Goal: Feedback & Contribution: Leave review/rating

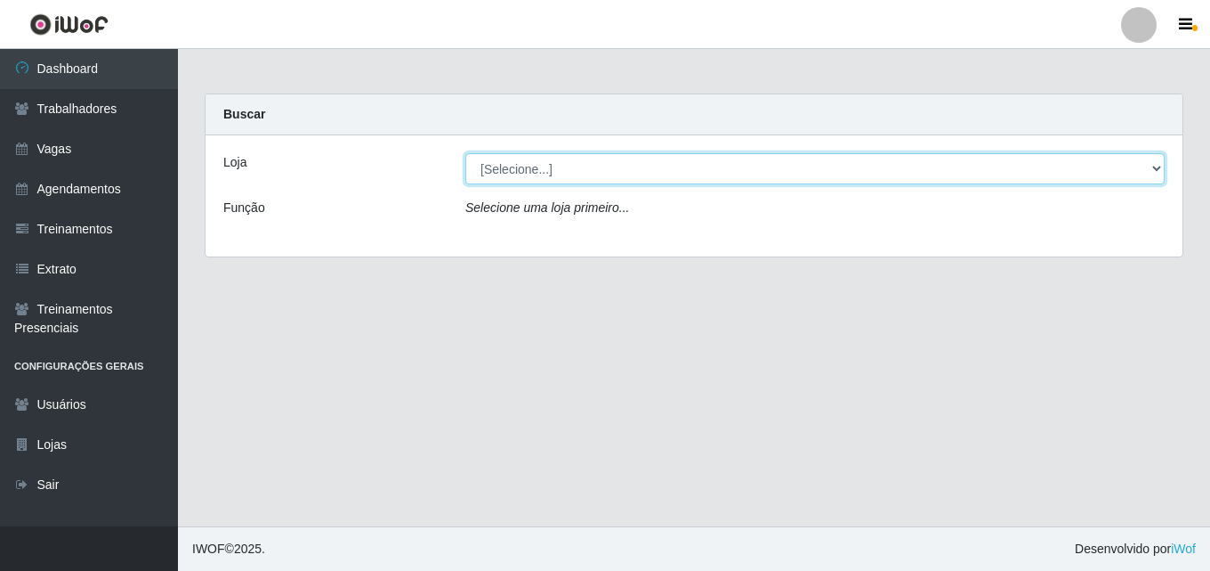
click at [522, 163] on select "[Selecione...] Chinatown Sushimi - [GEOGRAPHIC_DATA]" at bounding box center [815, 168] width 700 height 31
select select "357"
click at [465, 153] on select "[Selecione...] Chinatown Sushimi - [GEOGRAPHIC_DATA]" at bounding box center [815, 168] width 700 height 31
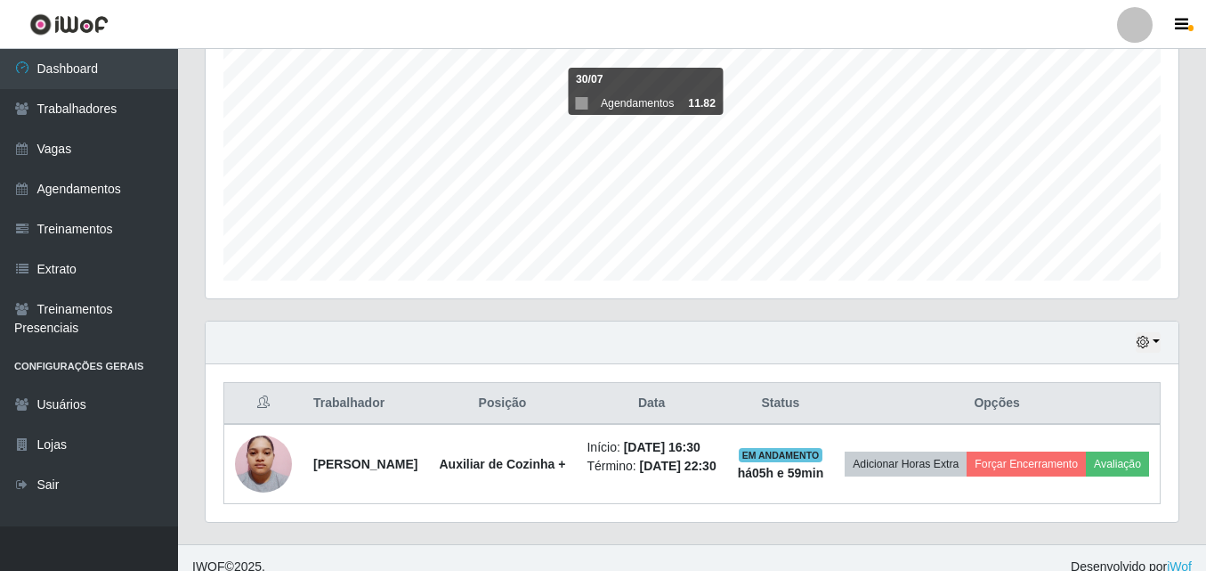
scroll to position [406, 0]
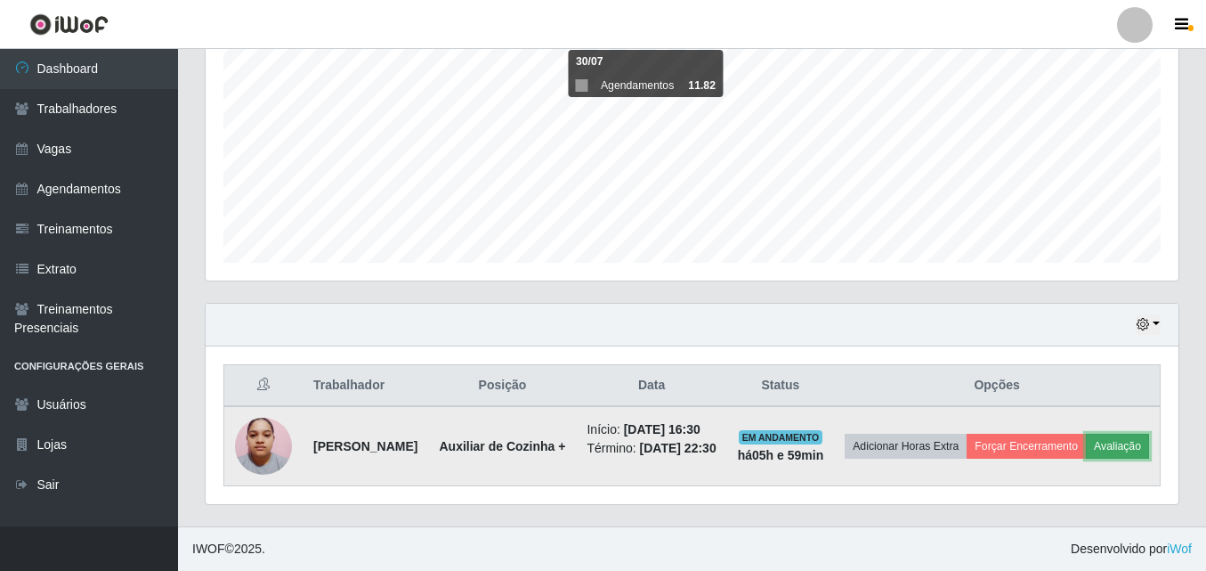
click at [1086, 439] on button "Avaliação" at bounding box center [1117, 445] width 63 height 25
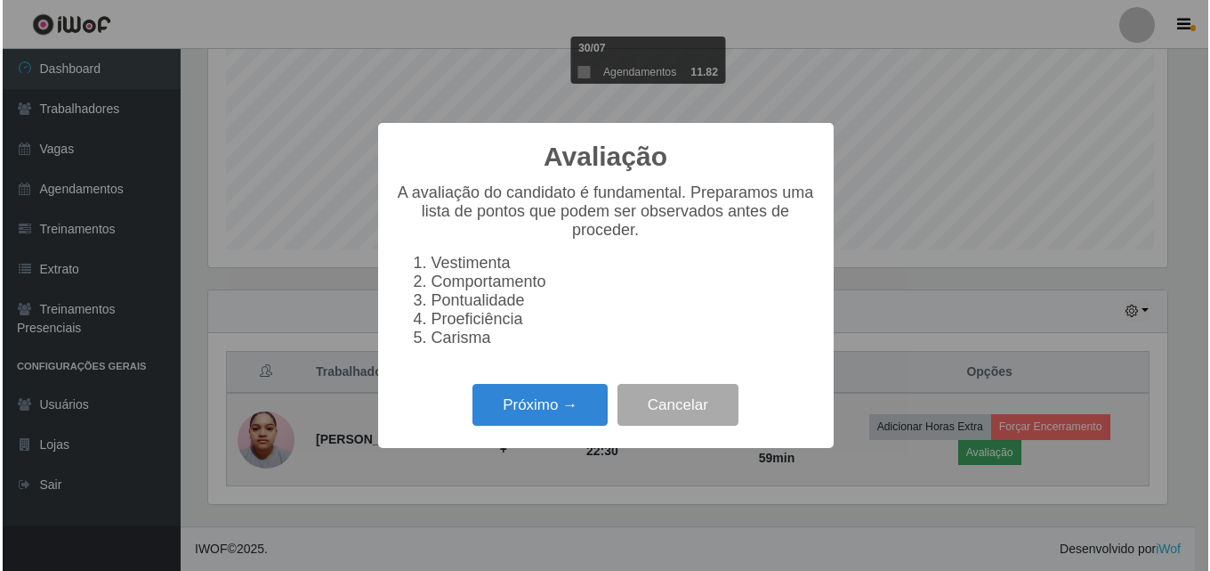
scroll to position [369, 964]
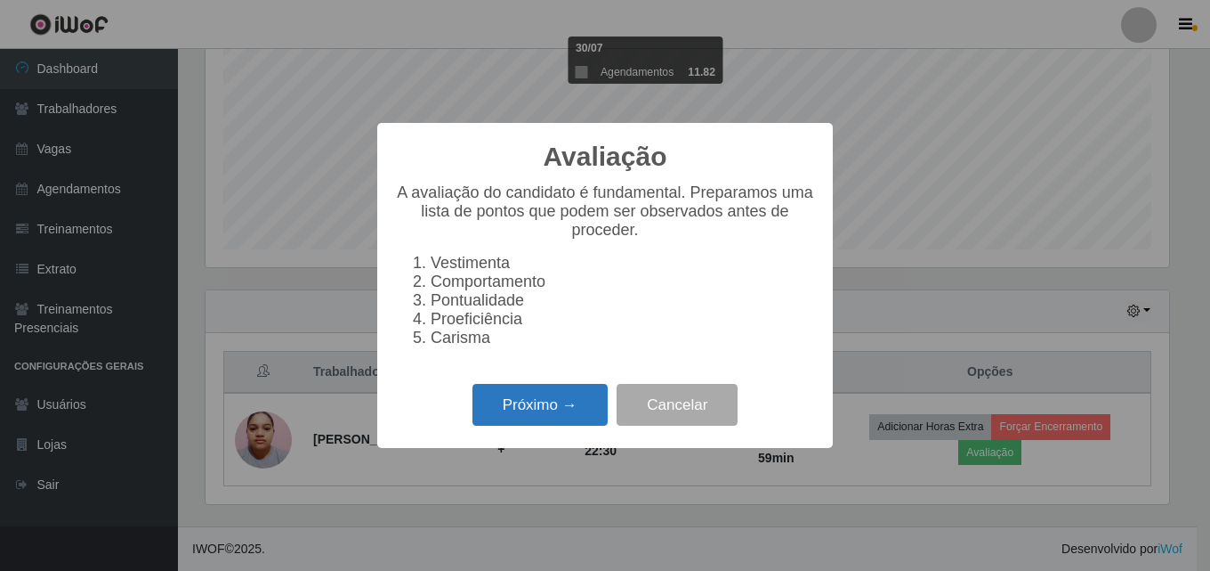
click at [529, 413] on button "Próximo →" at bounding box center [540, 405] width 135 height 42
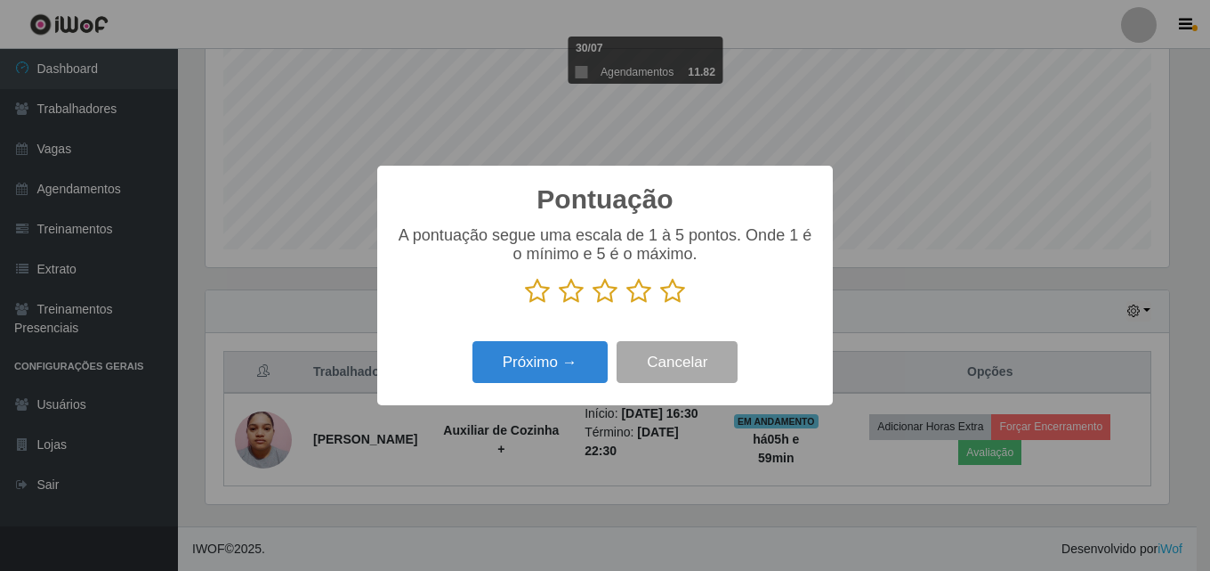
scroll to position [889676, 889082]
click at [676, 292] on icon at bounding box center [672, 291] width 25 height 27
click at [660, 304] on input "radio" at bounding box center [660, 304] width 0 height 0
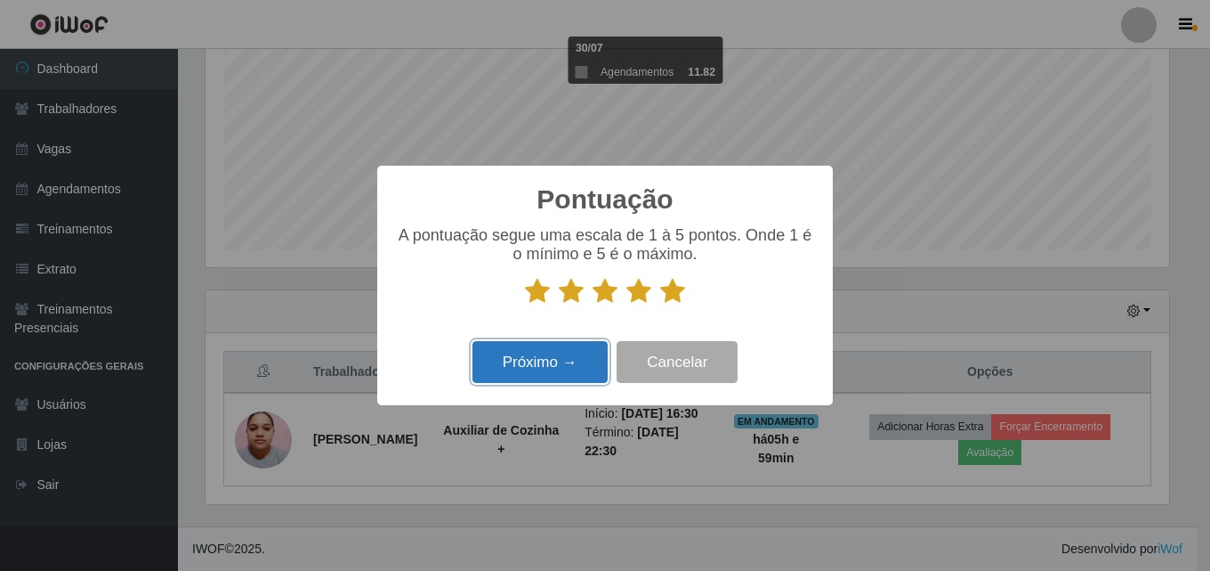
click at [548, 364] on button "Próximo →" at bounding box center [540, 362] width 135 height 42
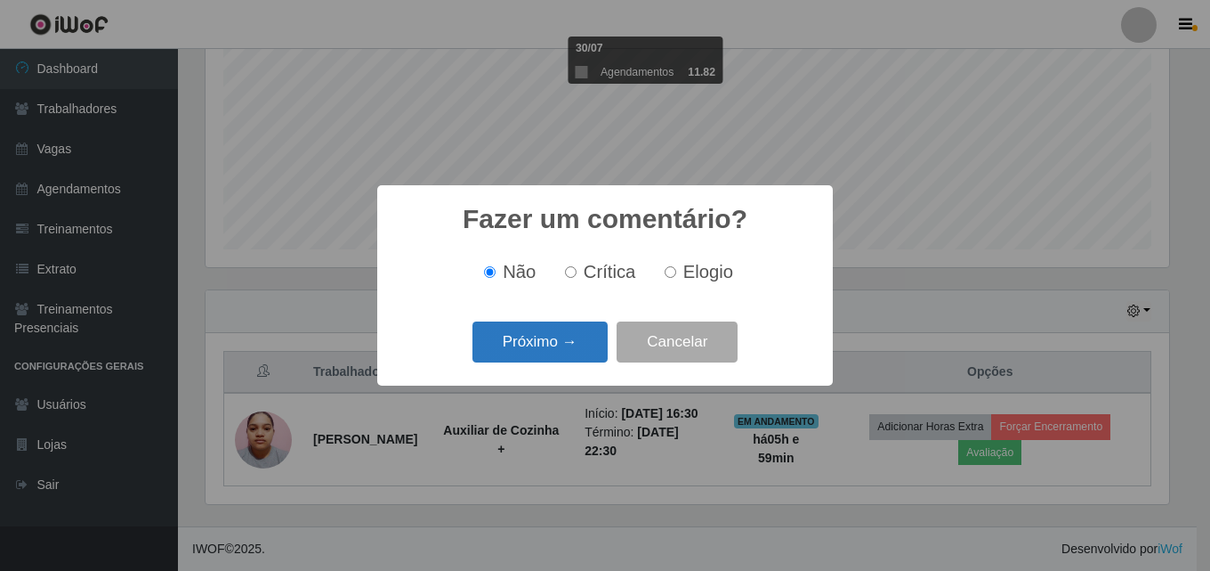
click at [527, 351] on button "Próximo →" at bounding box center [540, 342] width 135 height 42
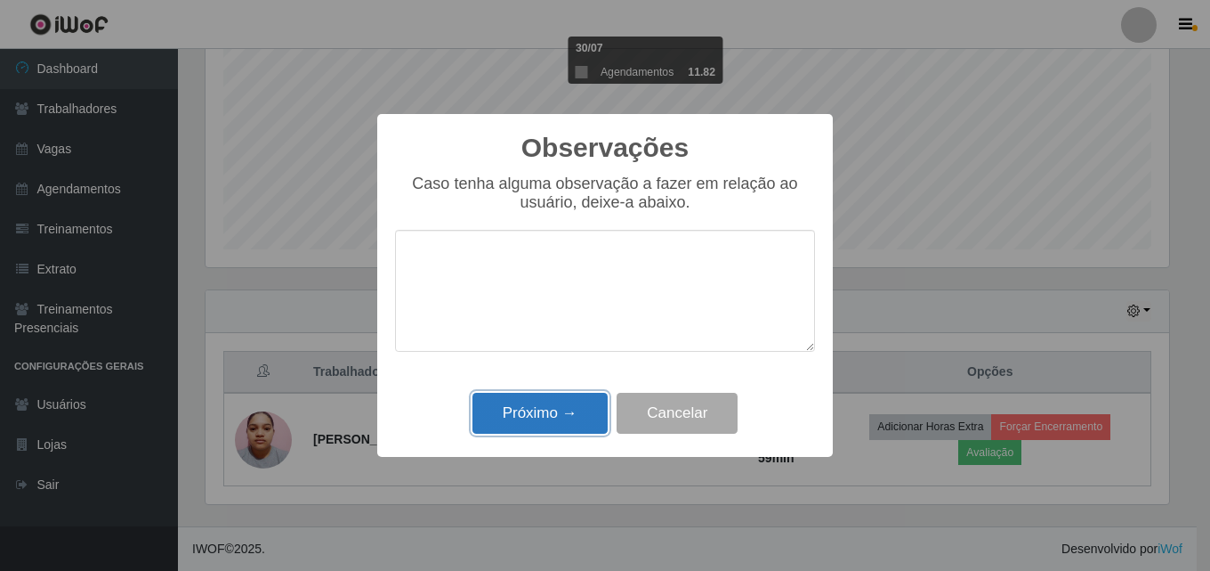
click at [546, 414] on button "Próximo →" at bounding box center [540, 414] width 135 height 42
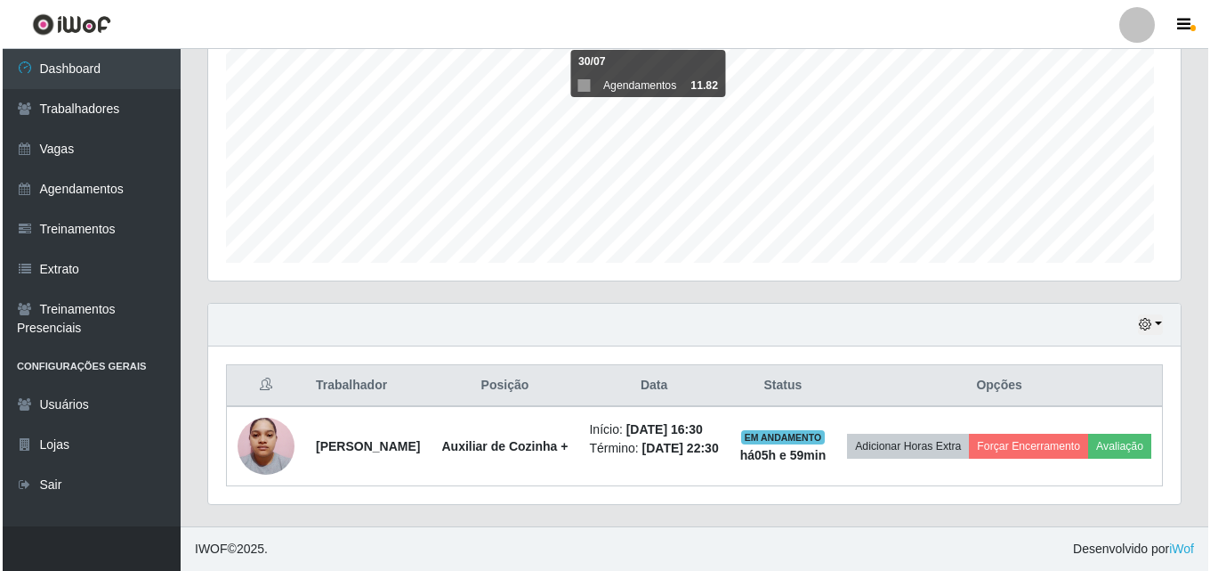
scroll to position [369, 973]
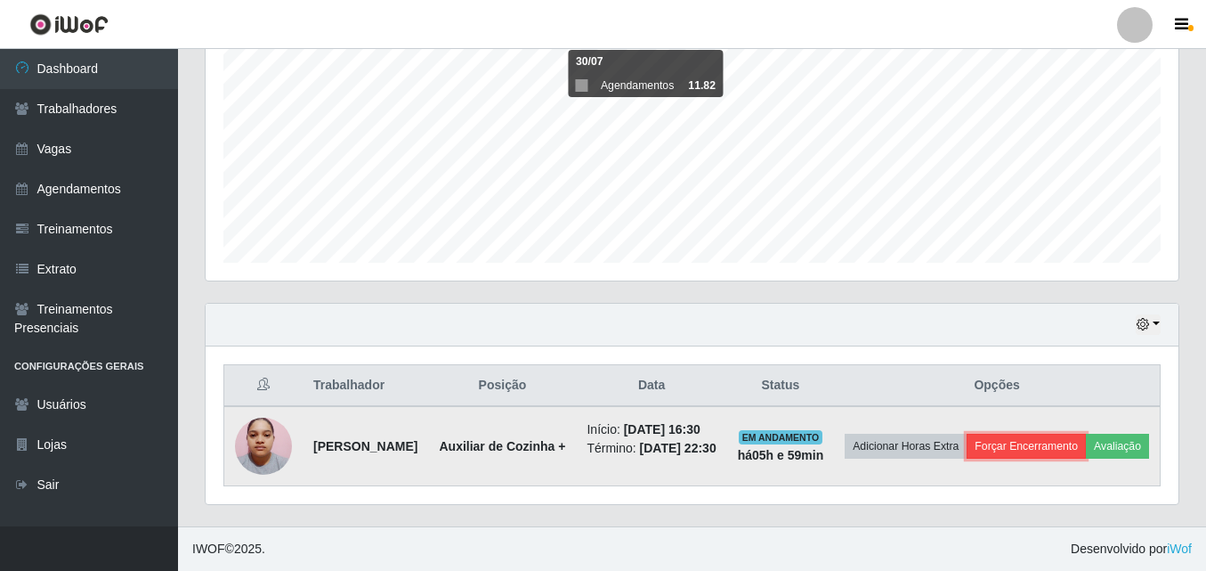
click at [1086, 433] on button "Forçar Encerramento" at bounding box center [1026, 445] width 119 height 25
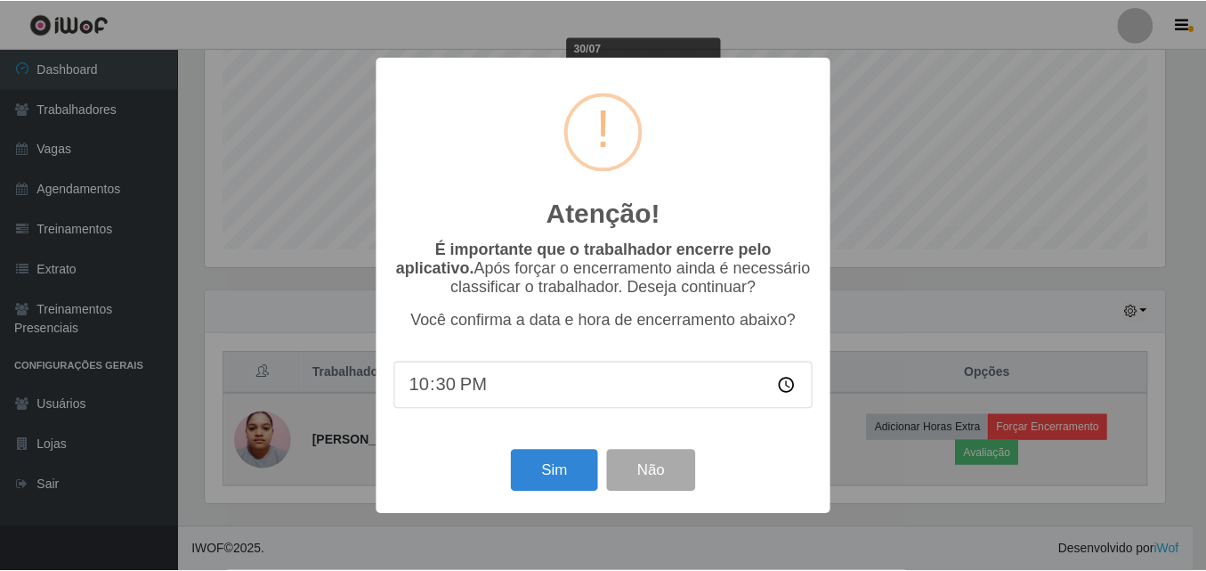
scroll to position [369, 964]
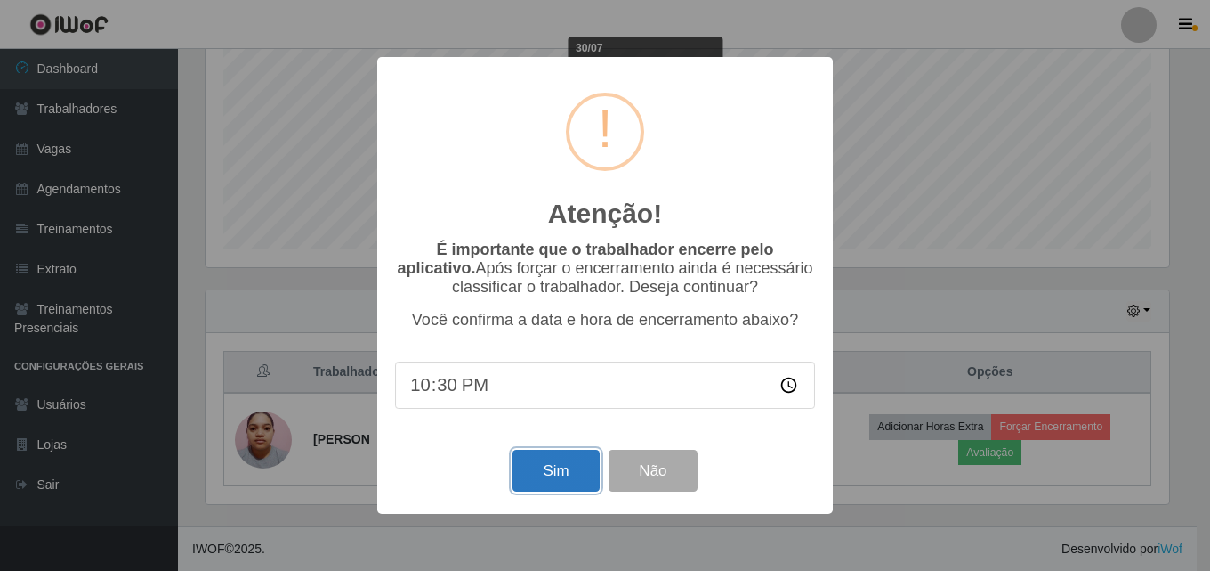
click at [559, 467] on button "Sim" at bounding box center [556, 470] width 86 height 42
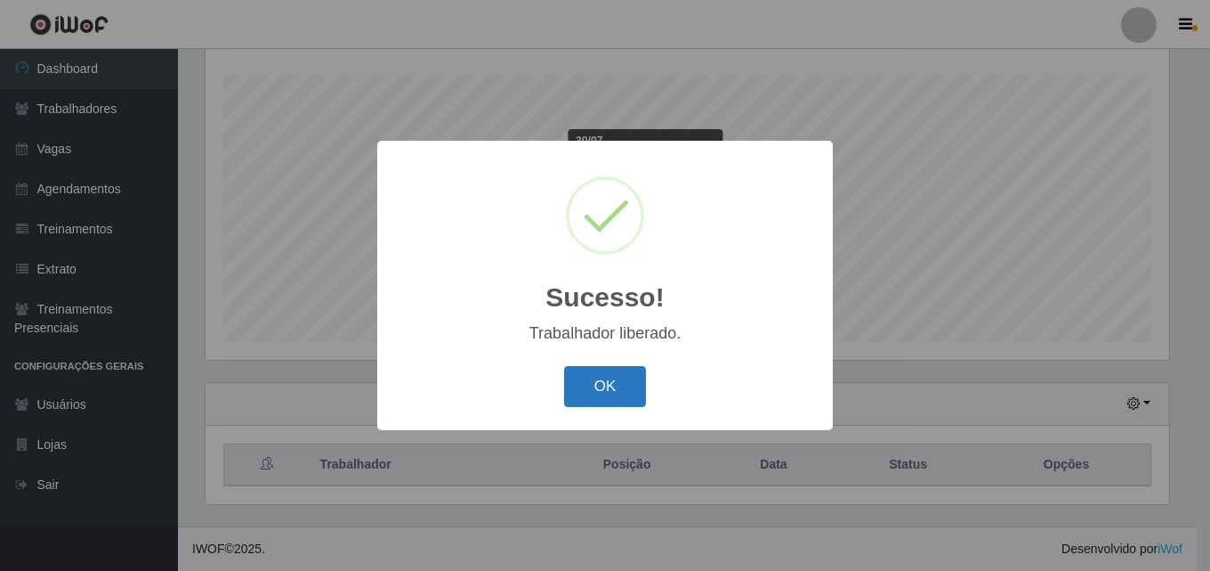
click at [621, 384] on button "OK" at bounding box center [605, 387] width 83 height 42
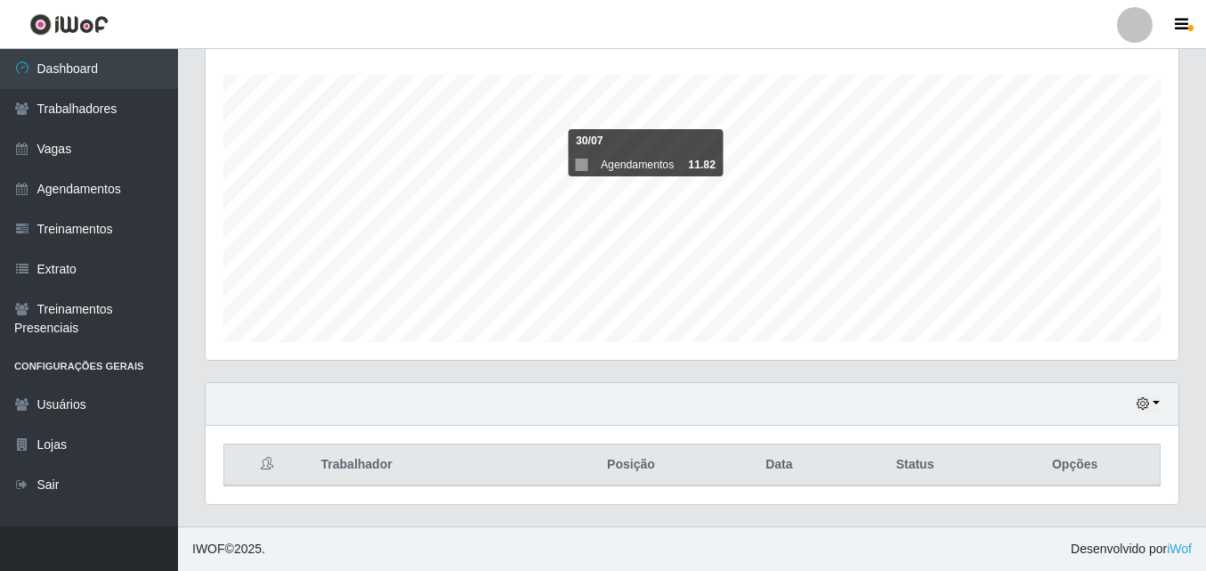
scroll to position [369, 973]
